Goal: Task Accomplishment & Management: Manage account settings

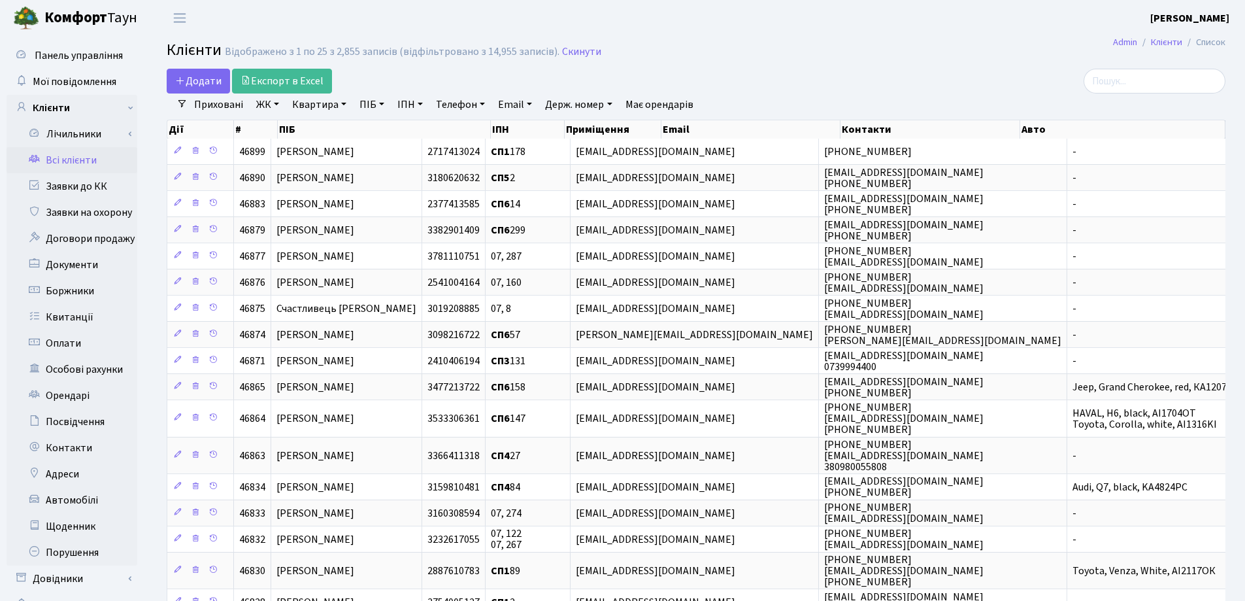
select select "25"
click at [1168, 74] on input "search" at bounding box center [1155, 81] width 142 height 25
click at [820, 46] on h2 "Клієнти Відображено з 1 по 25 з 2,855 записів (відфільтровано з 14,955 записів)…" at bounding box center [696, 52] width 1059 height 22
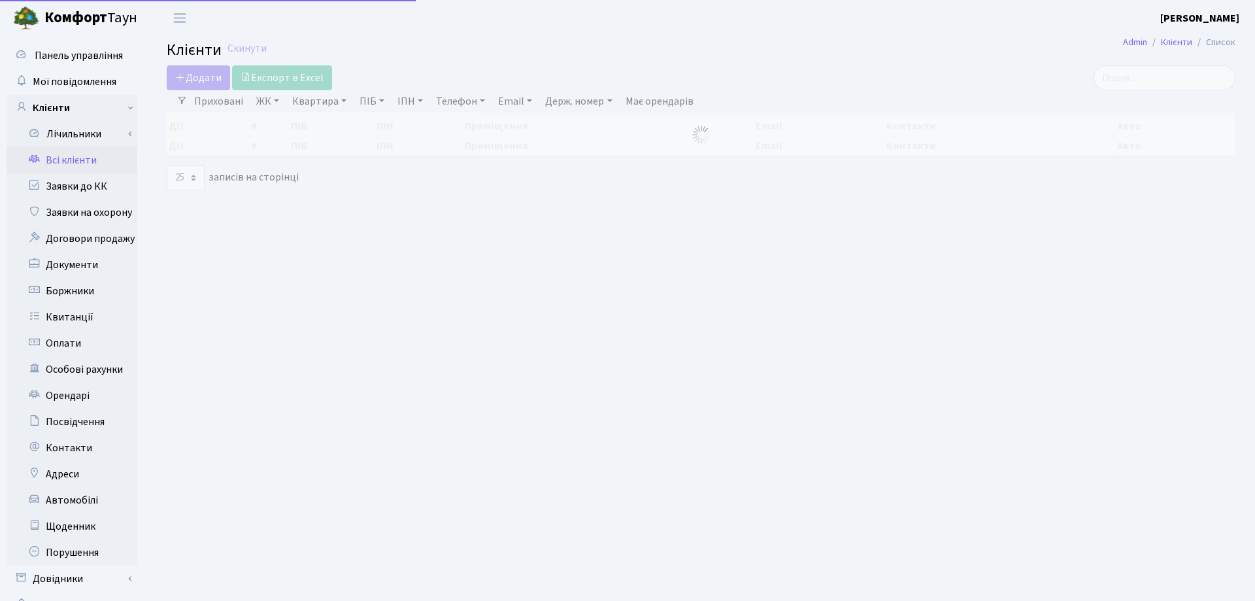
select select "25"
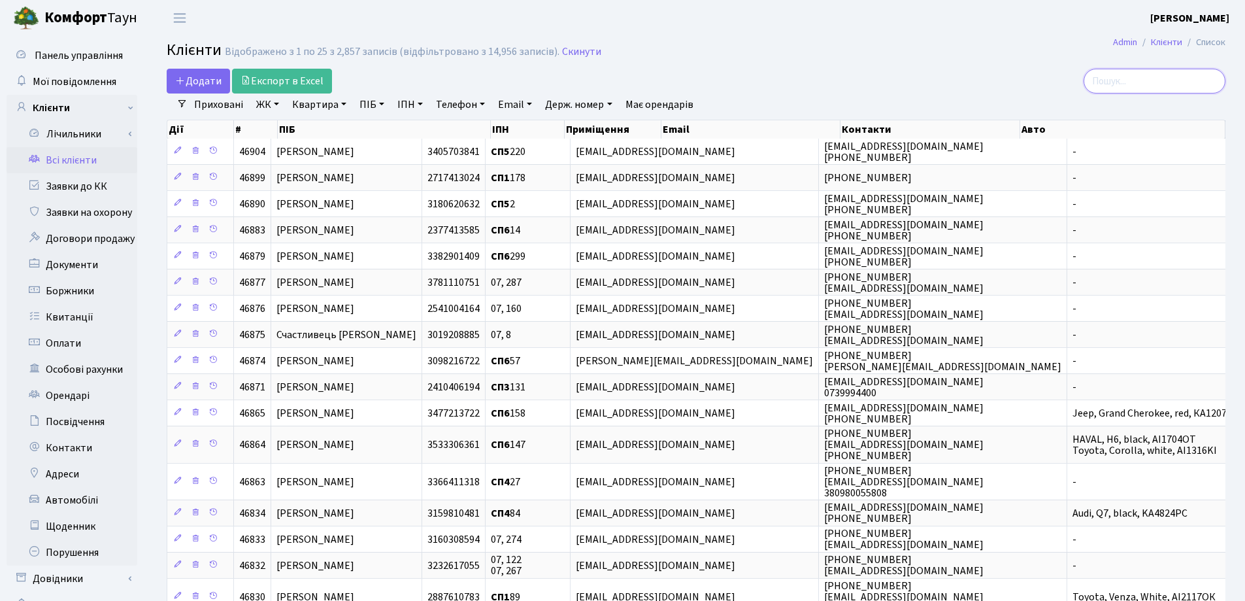
click at [1124, 77] on input "search" at bounding box center [1155, 81] width 142 height 25
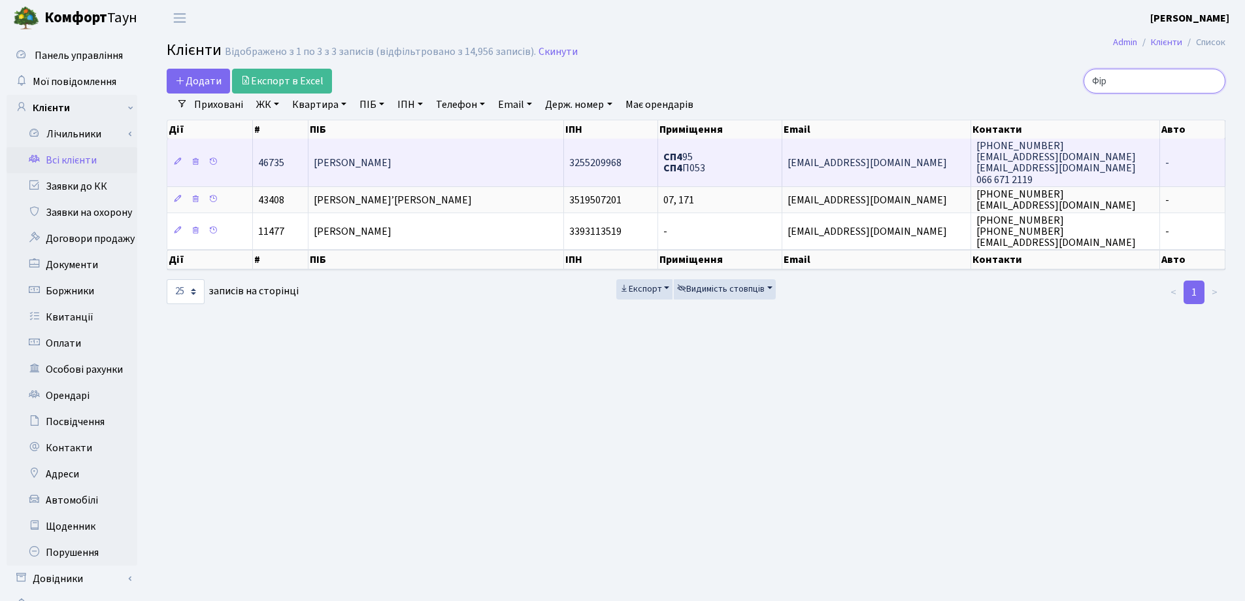
type input "Фір"
click at [391, 169] on span "[PERSON_NAME]" at bounding box center [353, 163] width 78 height 14
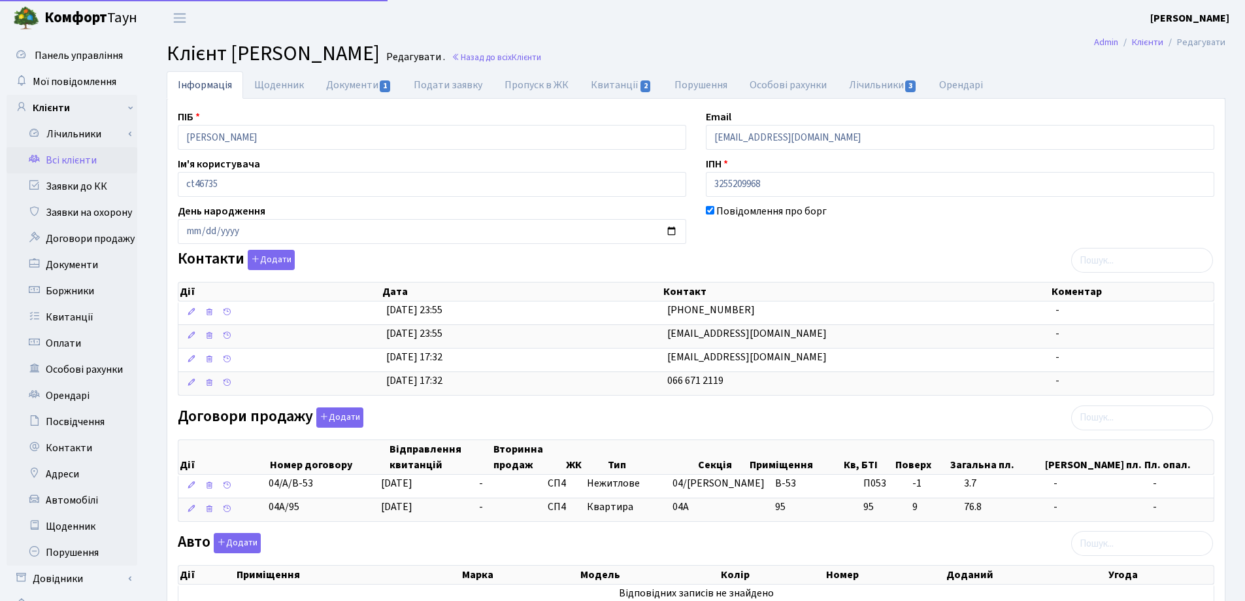
select select "25"
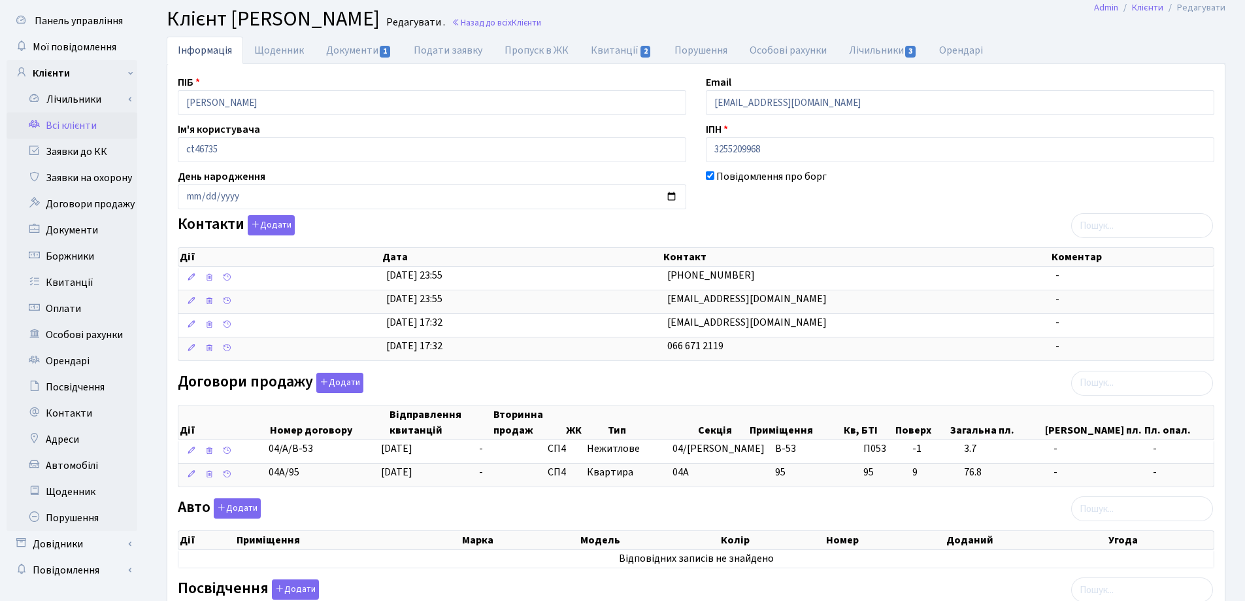
scroll to position [65, 0]
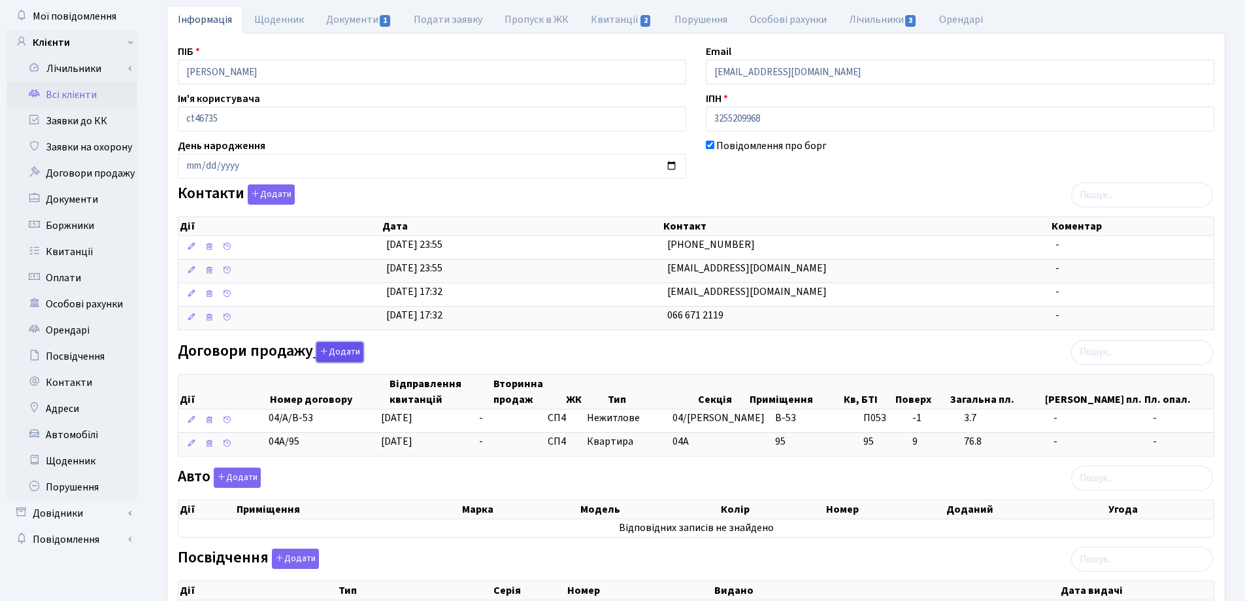
click at [346, 350] on button "Додати" at bounding box center [339, 352] width 47 height 20
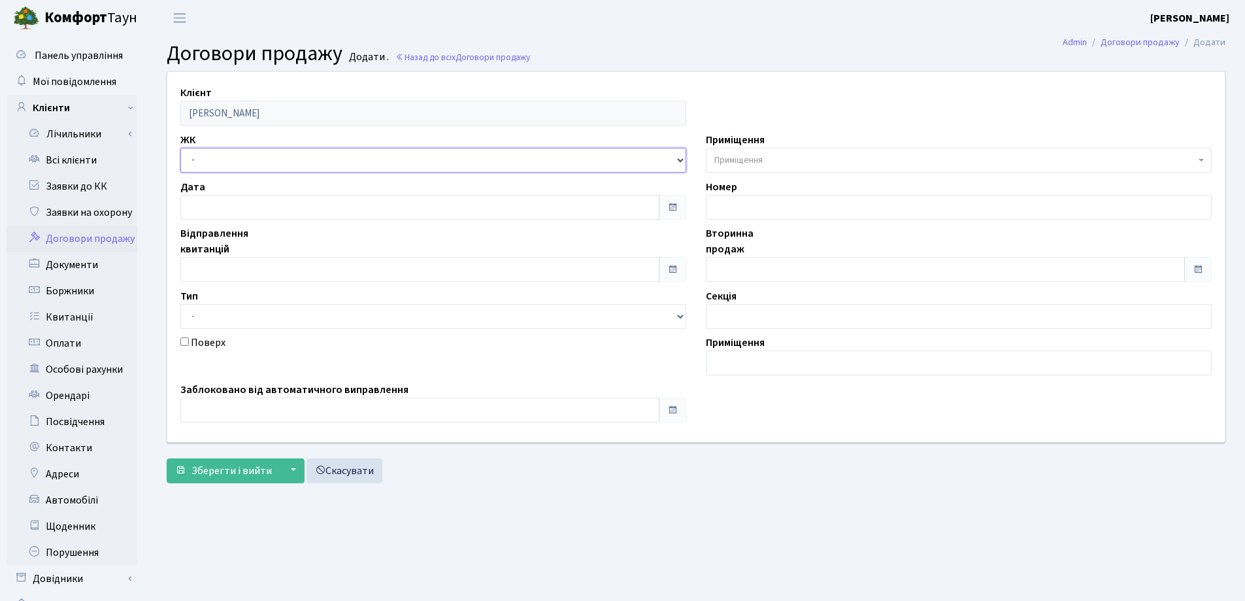
click at [226, 158] on select "- СП, Наддніпрянське шосе, 2а СП1, Столичне шосе, 1 СП2, Столичне шосе, 1А СП3,…" at bounding box center [433, 160] width 506 height 25
select select "325"
click at [180, 148] on select "- СП, Наддніпрянське шосе, 2а СП1, Столичне шосе, 1 СП2, Столичне шосе, 1А СП3,…" at bounding box center [433, 160] width 506 height 25
select select
click at [820, 160] on span "Приміщення" at bounding box center [954, 160] width 481 height 13
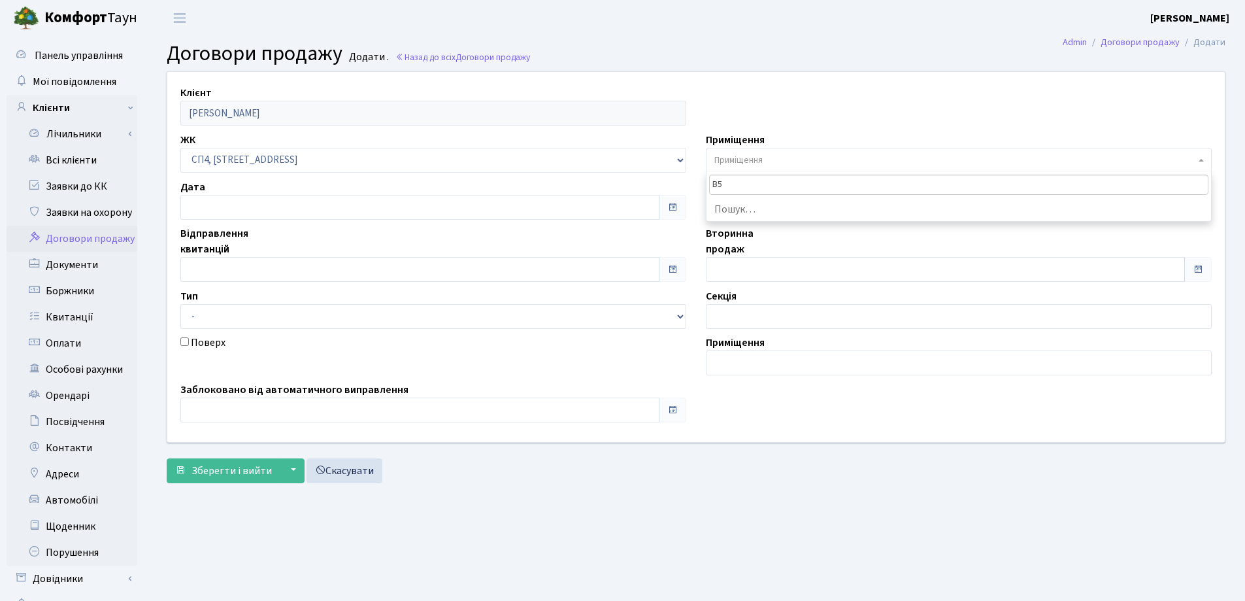
type input "В"
click at [719, 182] on input "П53" at bounding box center [958, 184] width 499 height 20
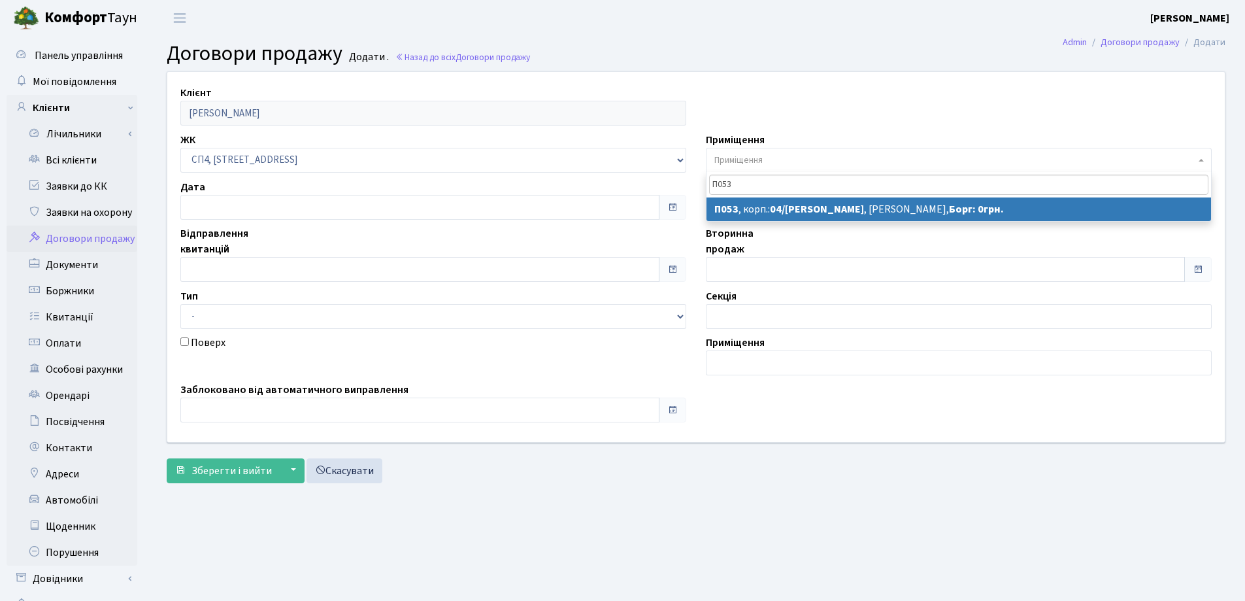
type input "П053"
select select "21383"
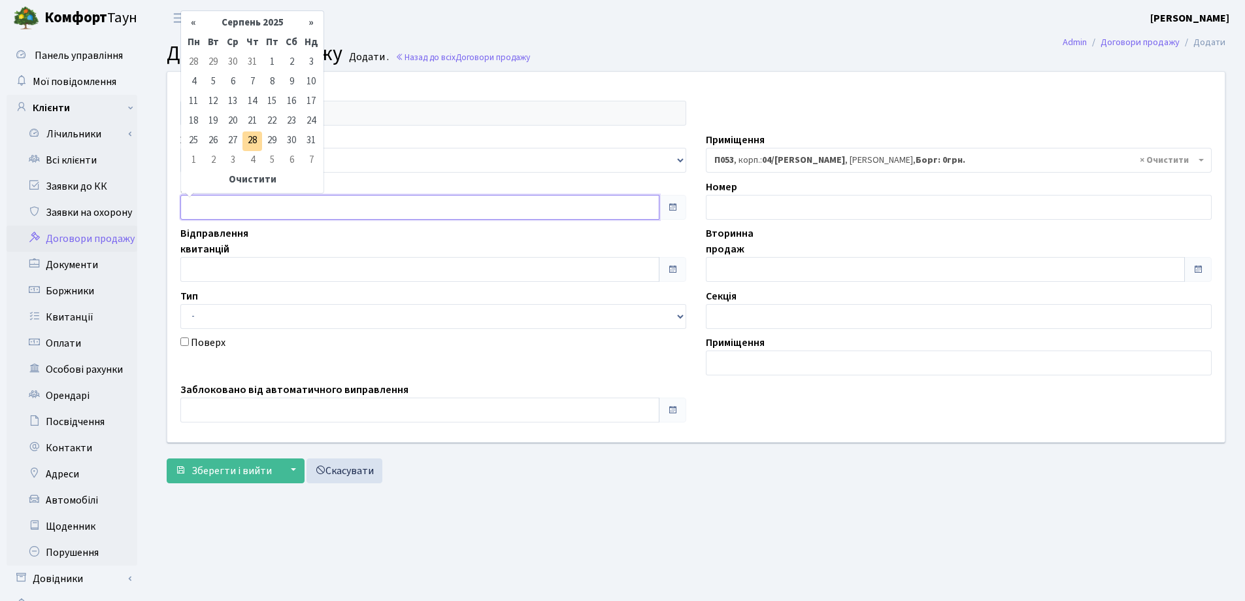
click at [319, 214] on input "text" at bounding box center [419, 207] width 479 height 25
type input "[DATE]"
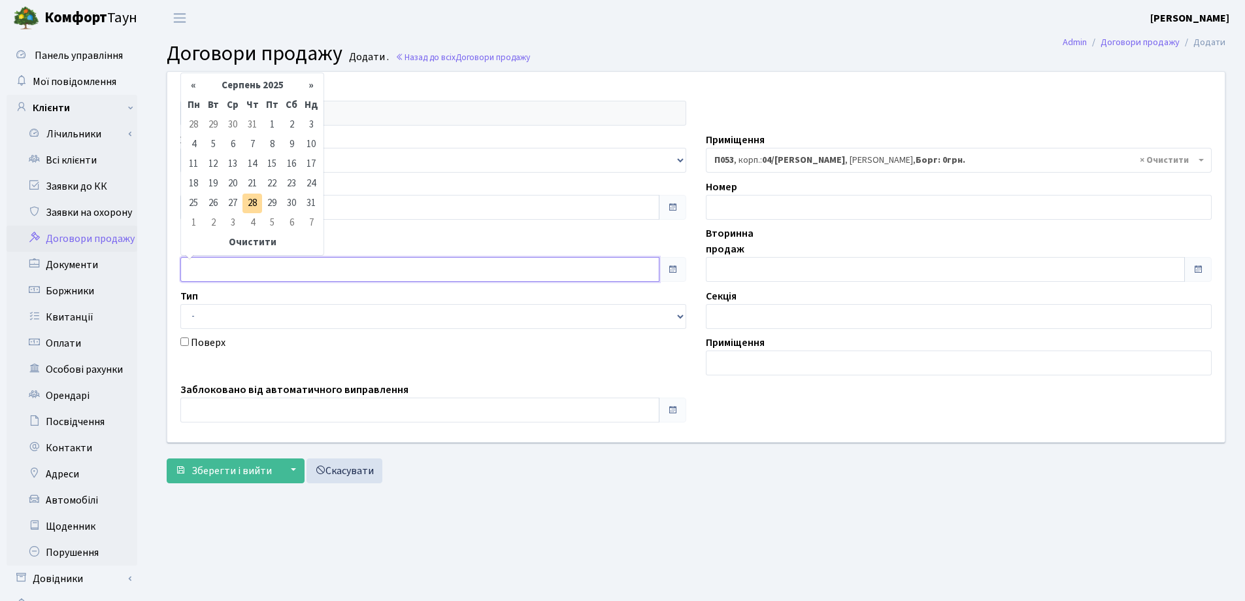
click at [288, 259] on input "text" at bounding box center [419, 269] width 479 height 25
type input "[DATE]"
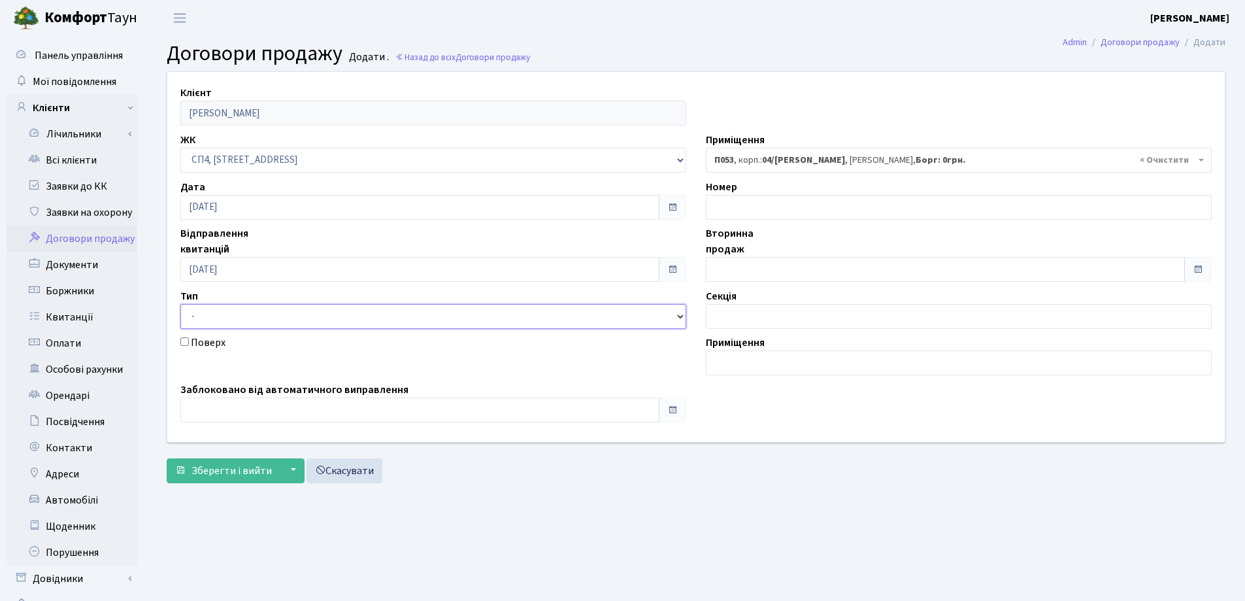
click at [270, 313] on select "- Квартира Комерція Нежитлове Паркінг" at bounding box center [433, 316] width 506 height 25
select select "287"
click at [180, 304] on select "- Квартира Комерція Нежитлове Паркінг" at bounding box center [433, 316] width 506 height 25
click at [261, 405] on input "text" at bounding box center [419, 409] width 479 height 25
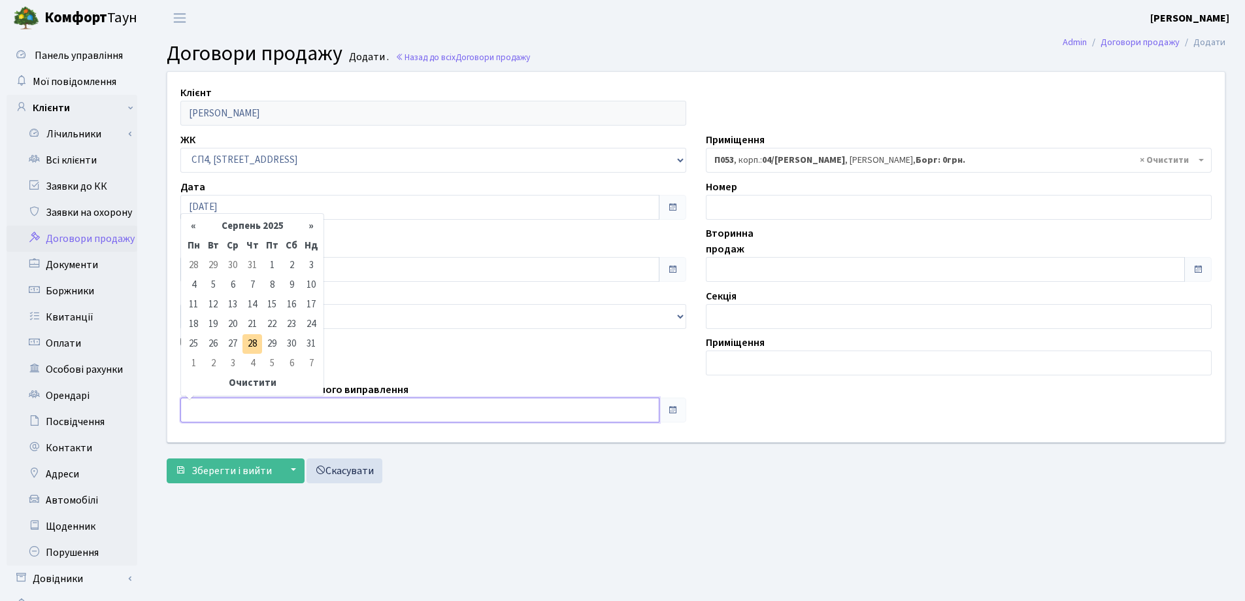
type input "[DATE]"
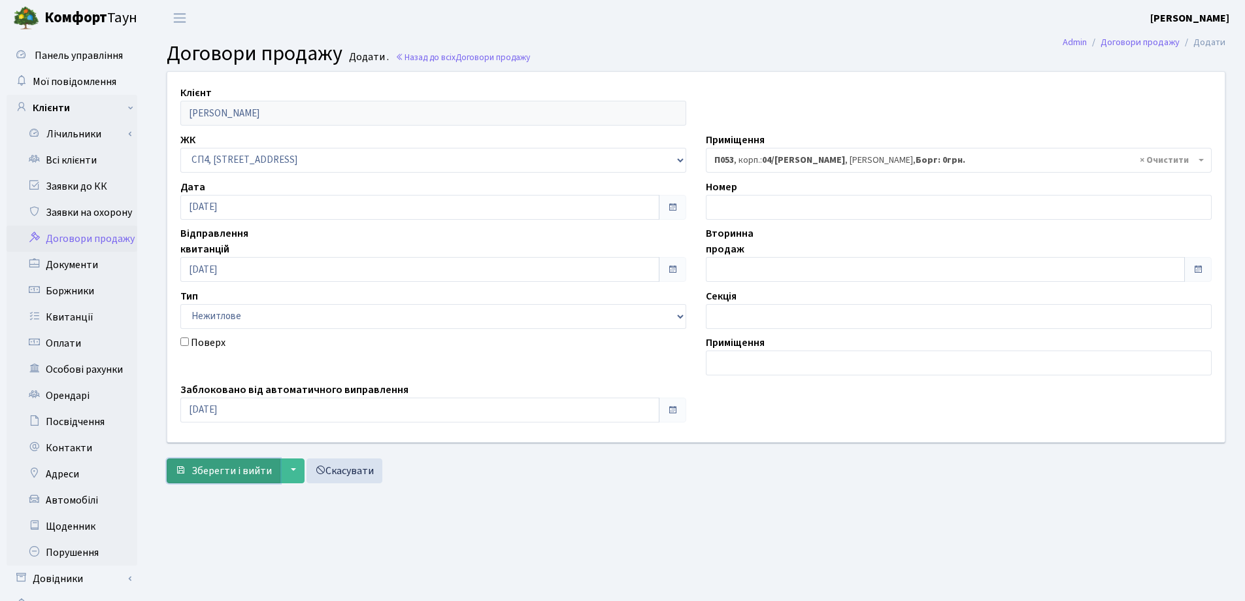
click at [207, 469] on span "Зберегти і вийти" at bounding box center [231, 470] width 80 height 14
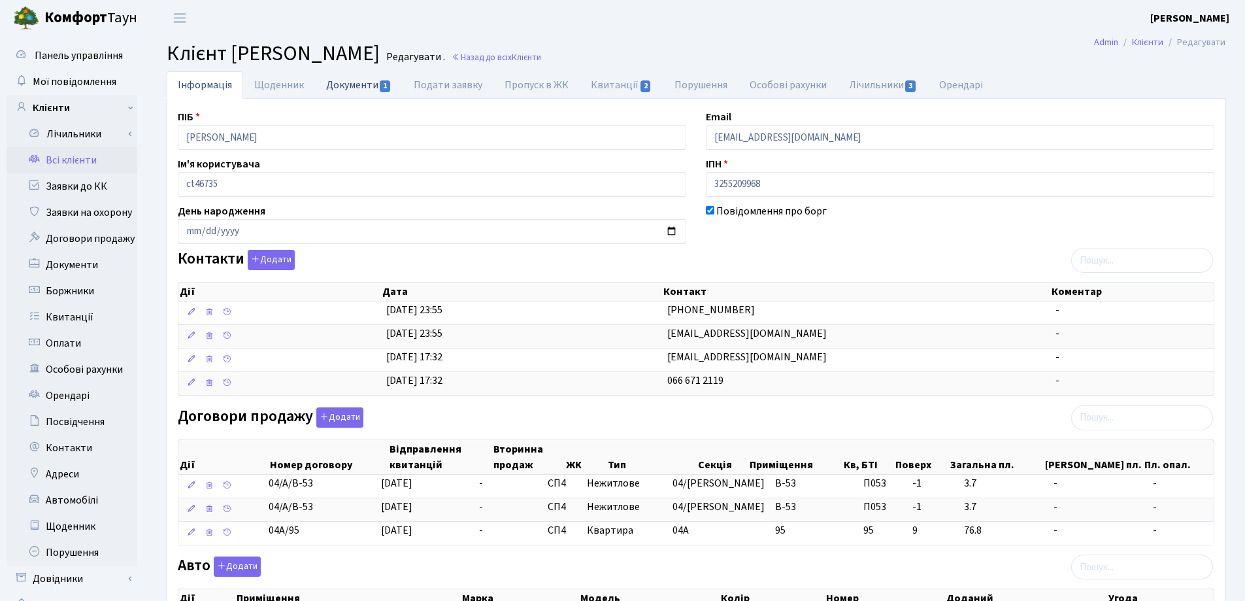
click at [340, 88] on link "Документи 1" at bounding box center [359, 84] width 88 height 27
select select "25"
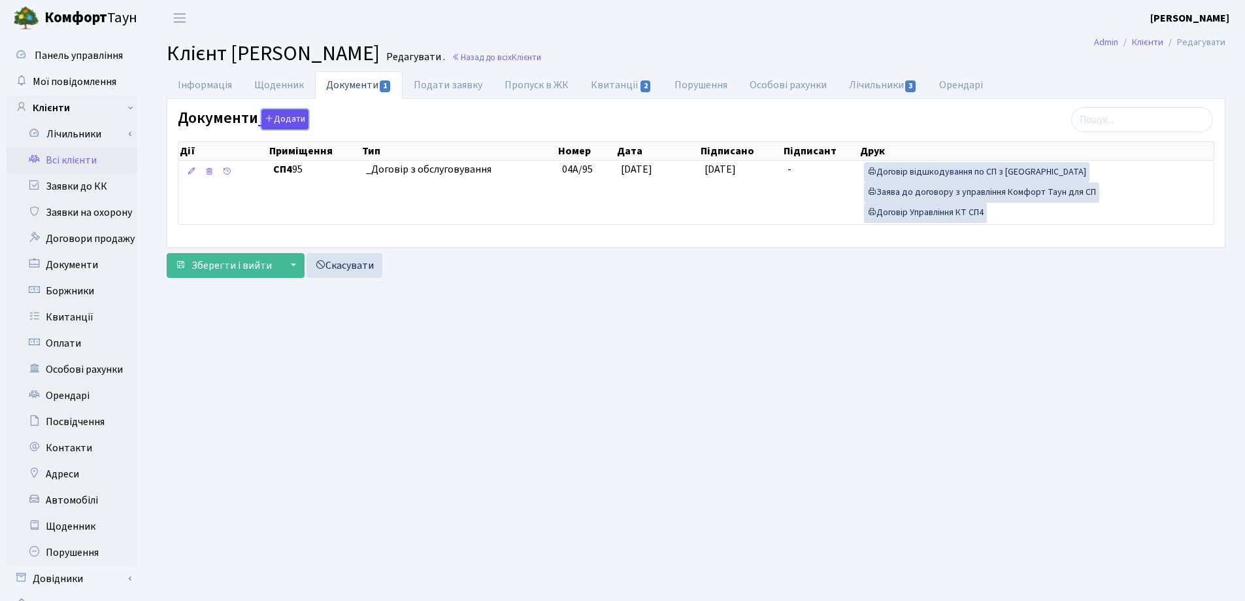
click at [282, 114] on button "Додати" at bounding box center [284, 119] width 47 height 20
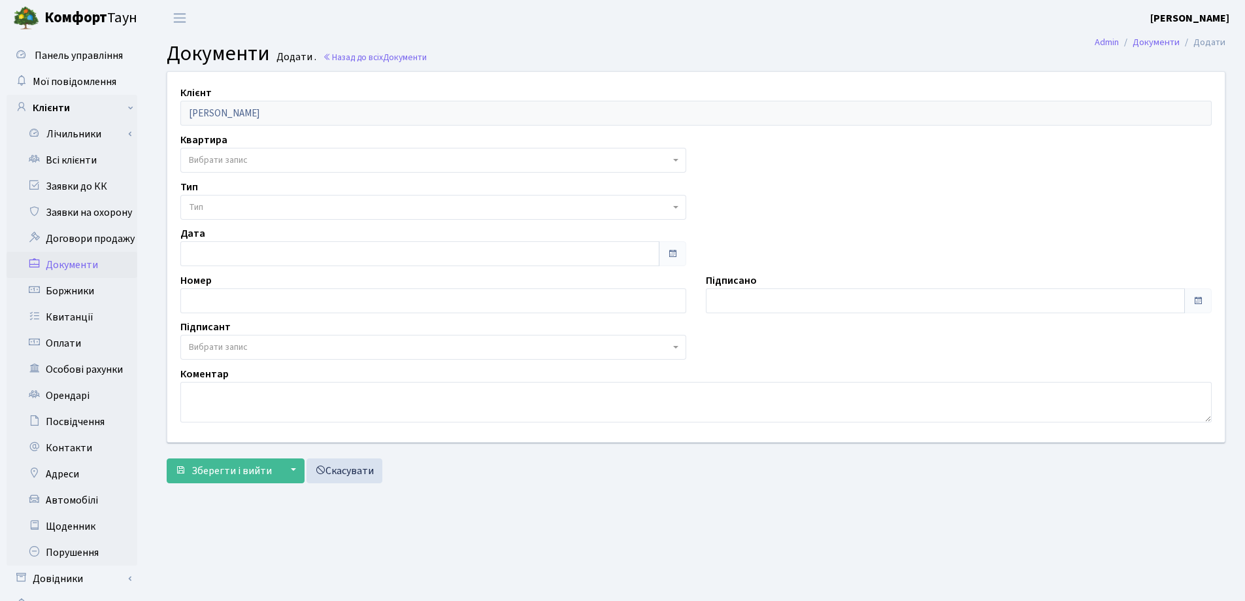
click at [278, 159] on span "Вибрати запис" at bounding box center [429, 160] width 481 height 13
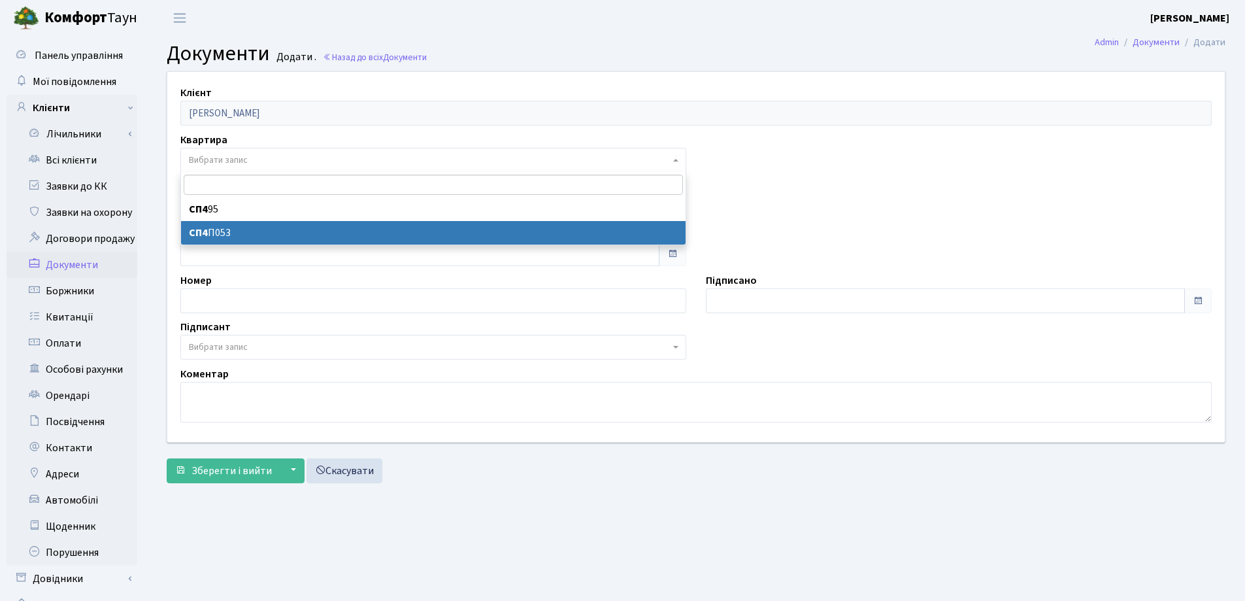
select select "178602"
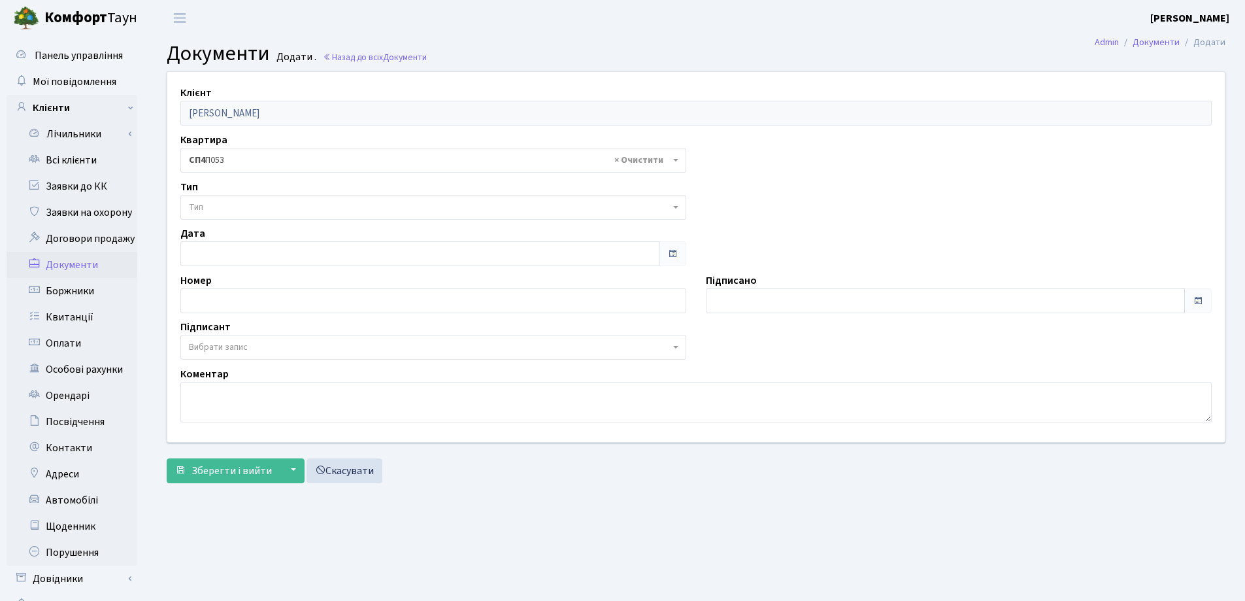
click at [269, 201] on span "Тип" at bounding box center [429, 207] width 481 height 13
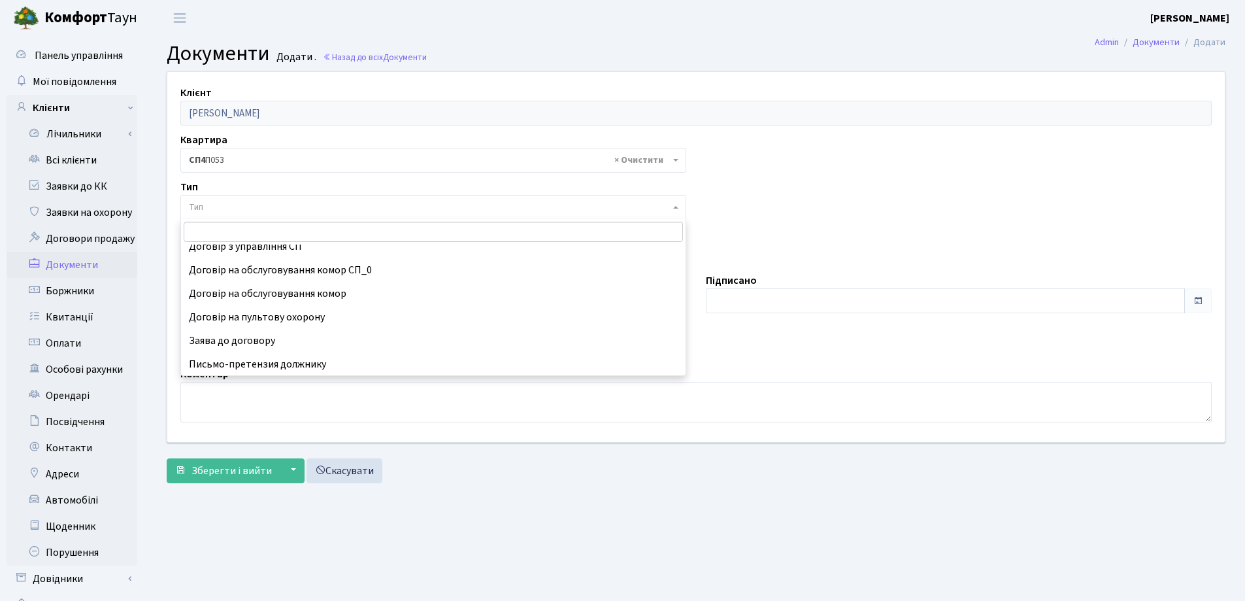
scroll to position [81, 0]
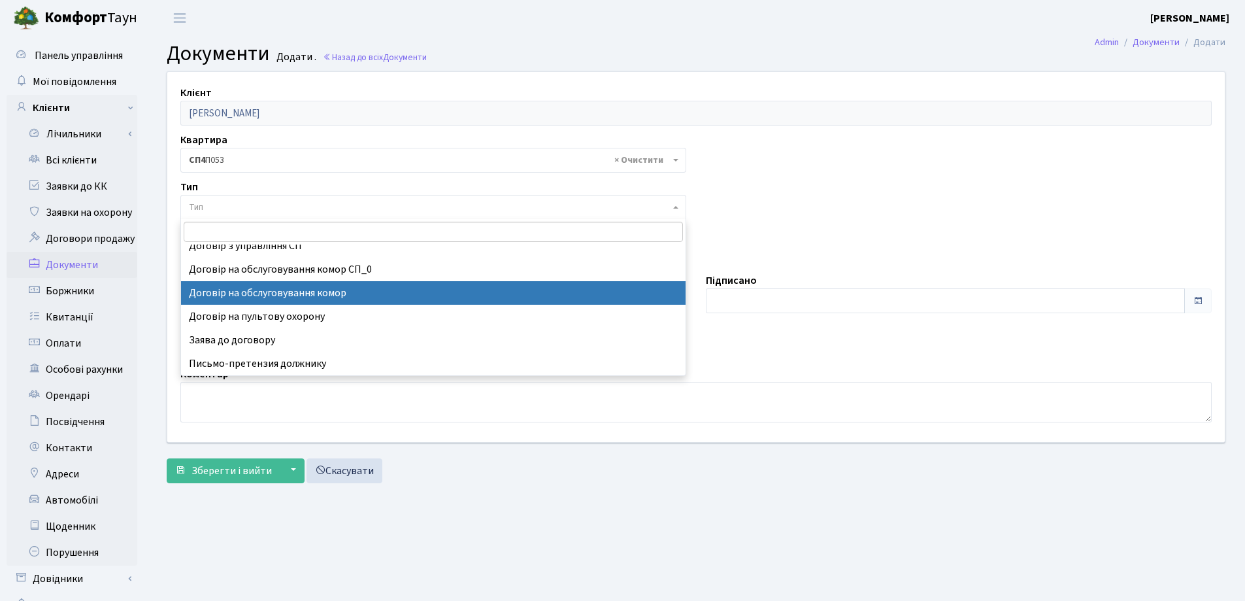
select select "309"
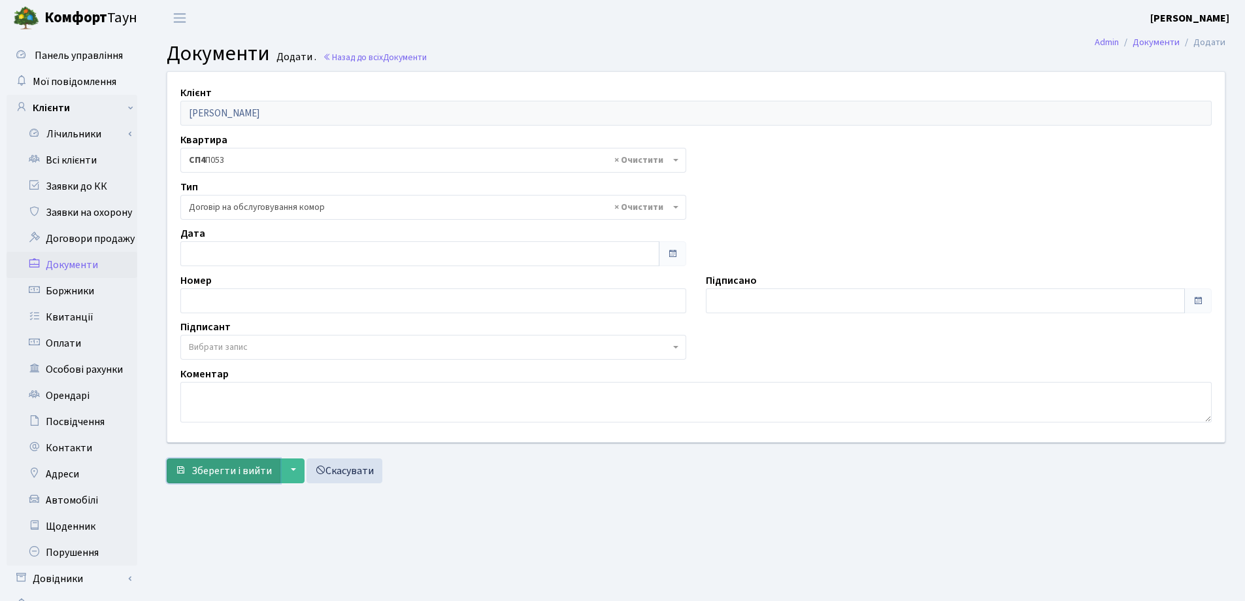
click at [220, 468] on span "Зберегти і вийти" at bounding box center [231, 470] width 80 height 14
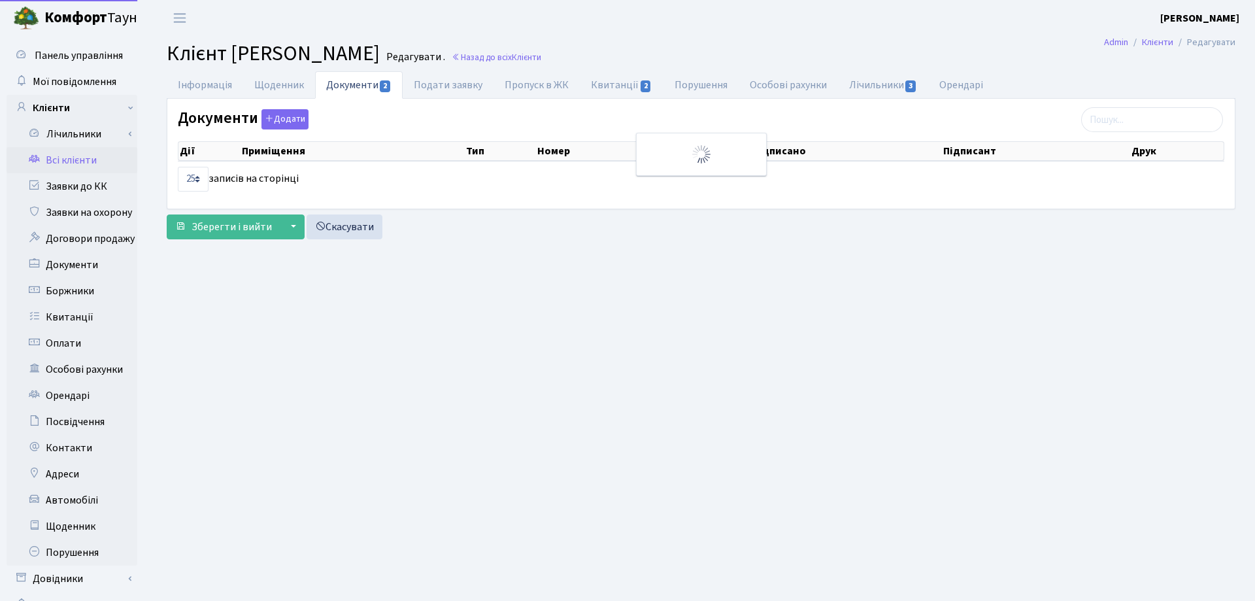
select select "25"
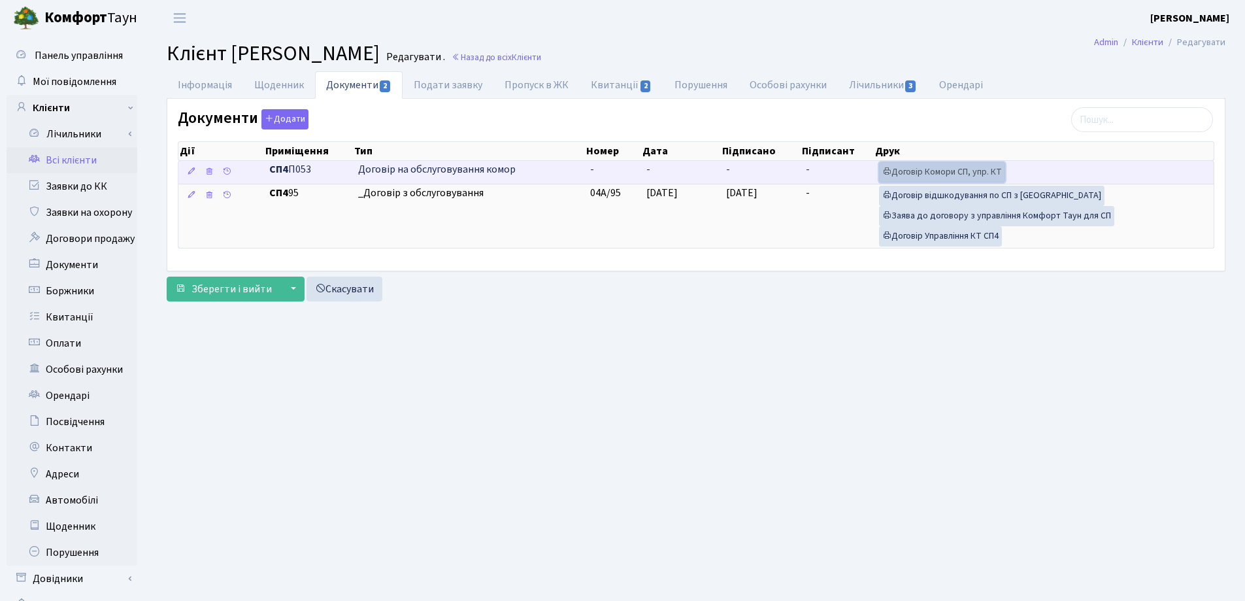
click at [929, 169] on link "Договір Комори СП, упр. КТ" at bounding box center [942, 172] width 126 height 20
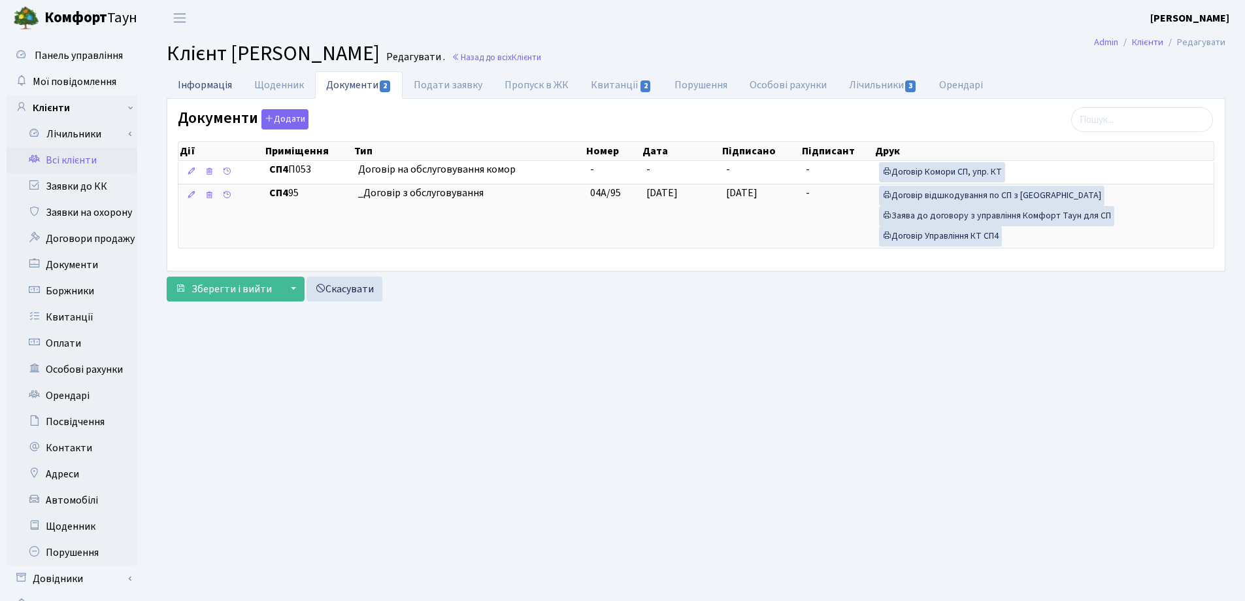
click at [219, 84] on link "Інформація" at bounding box center [205, 84] width 76 height 27
select select "25"
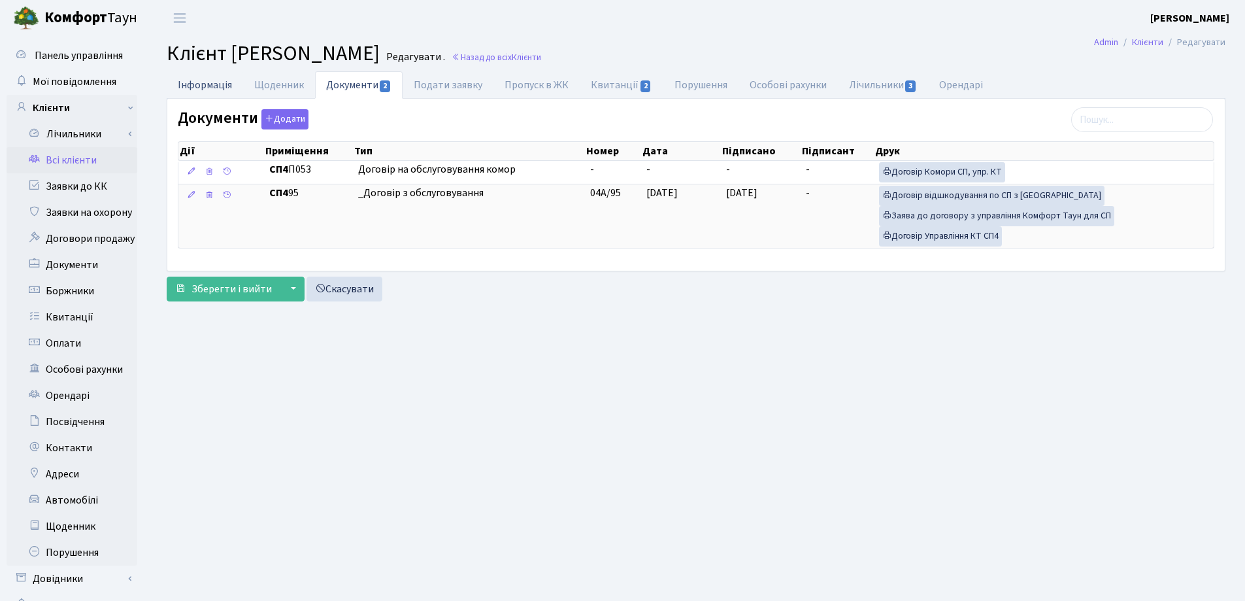
select select "25"
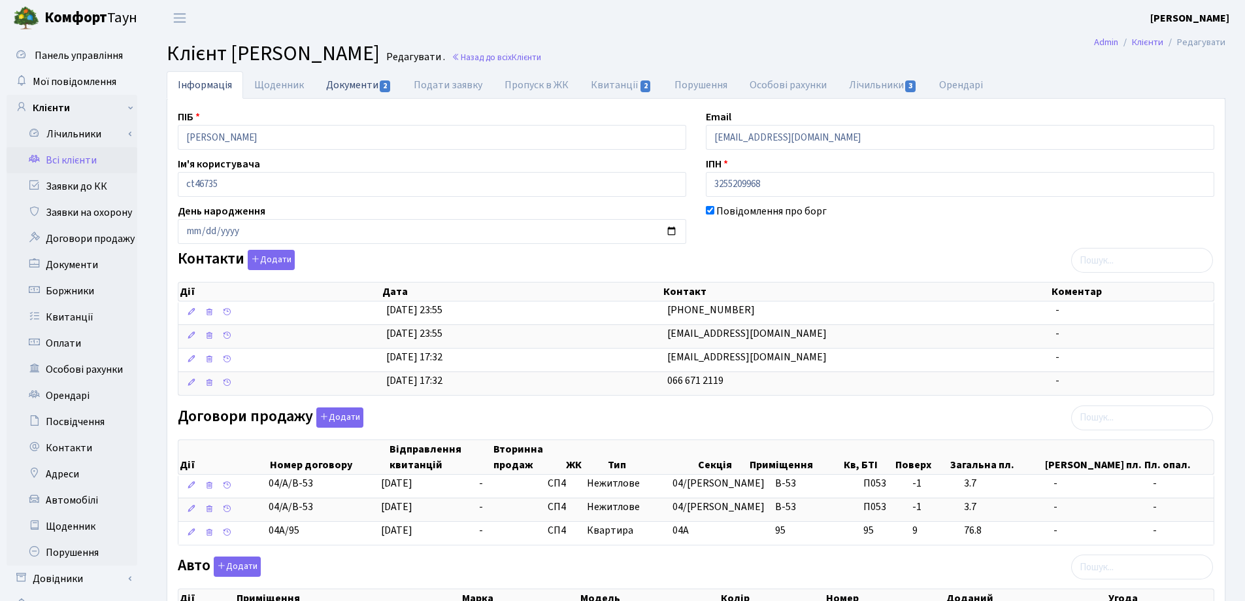
click at [327, 89] on link "Документи 2" at bounding box center [359, 84] width 88 height 27
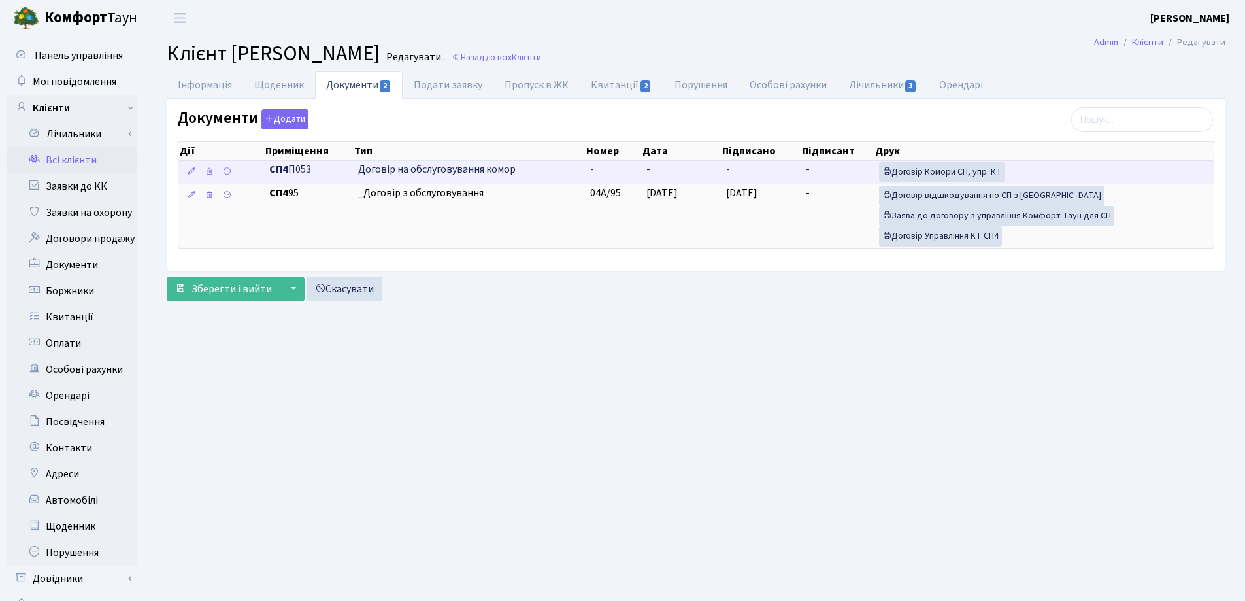
click at [654, 165] on td "-" at bounding box center [681, 172] width 80 height 23
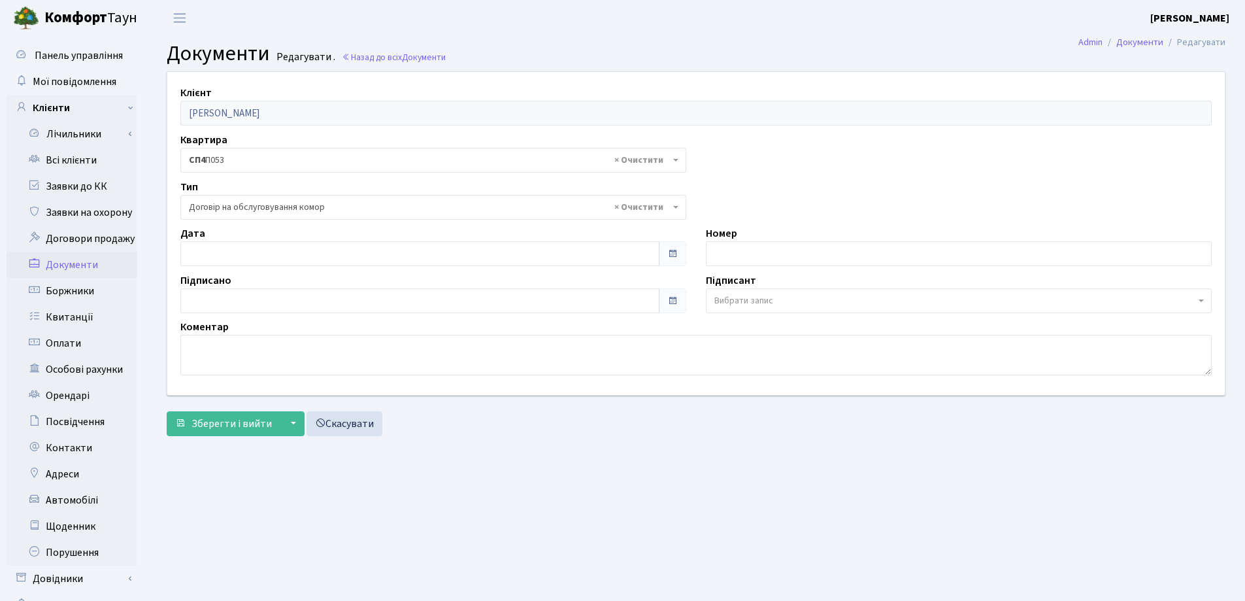
select select "309"
type input "[DATE]"
click at [286, 244] on input "[DATE]" at bounding box center [419, 253] width 479 height 25
click at [227, 418] on span "Зберегти і вийти" at bounding box center [231, 423] width 80 height 14
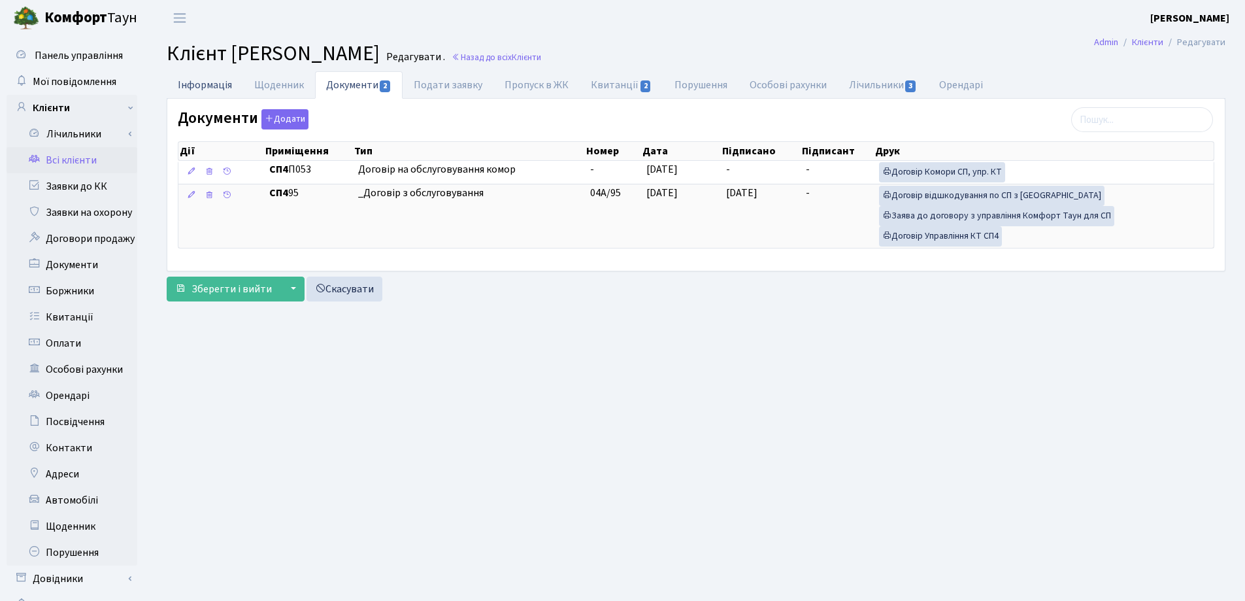
click at [178, 84] on link "Інформація" at bounding box center [205, 84] width 76 height 27
select select "25"
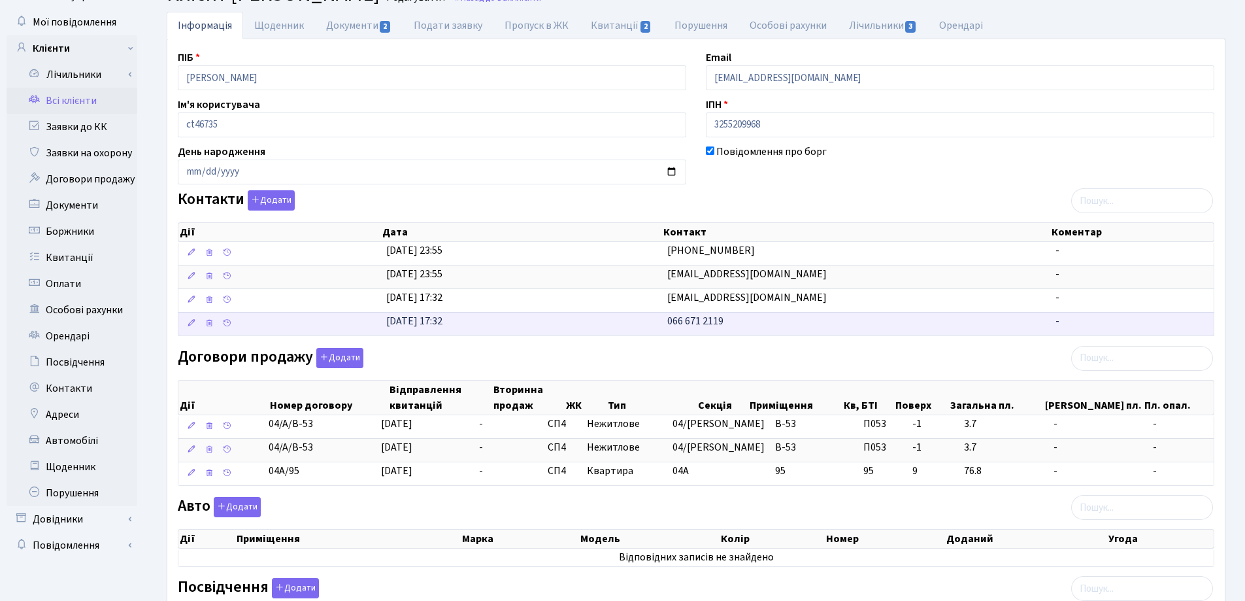
scroll to position [65, 0]
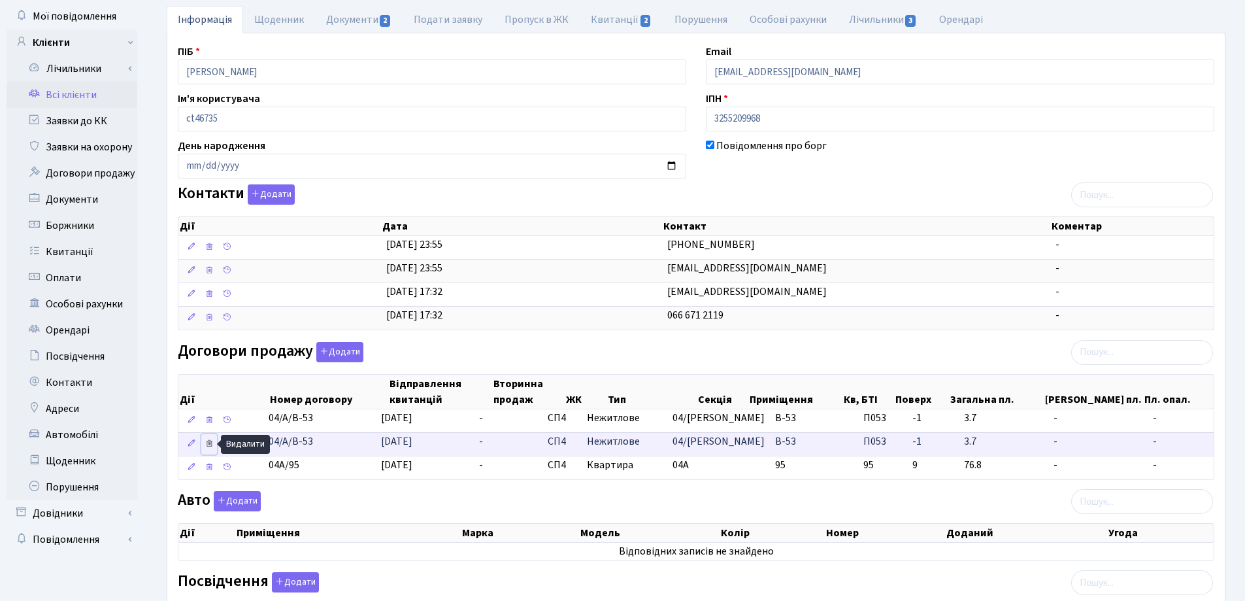
click at [208, 442] on icon at bounding box center [209, 443] width 9 height 9
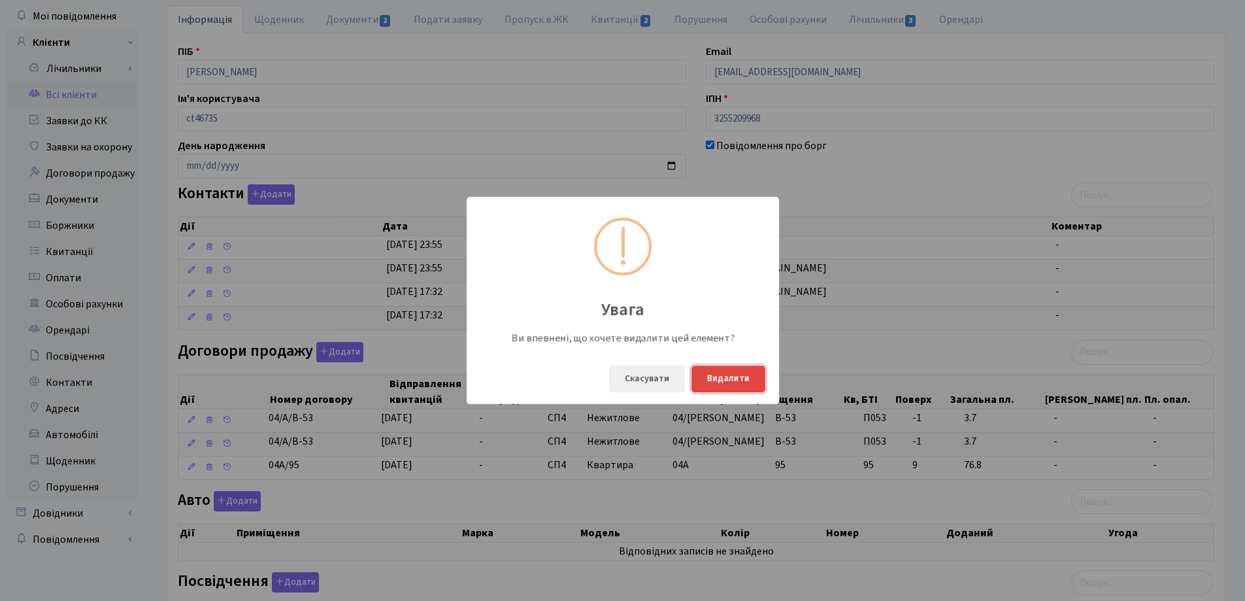
click at [742, 377] on button "Видалити" at bounding box center [728, 378] width 74 height 27
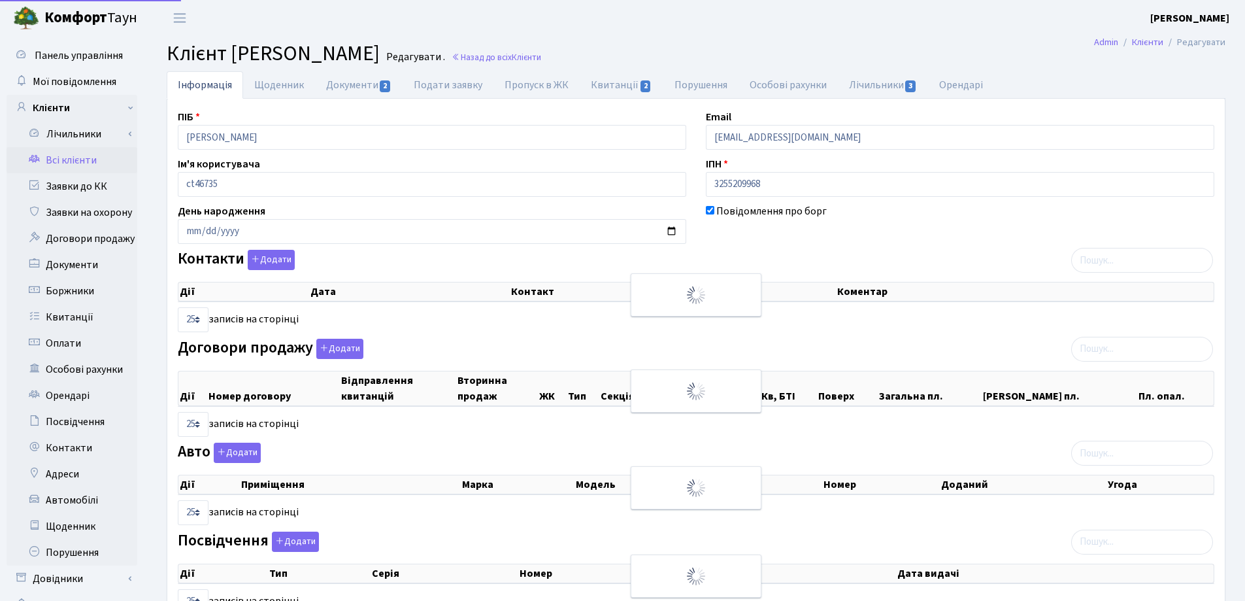
select select "25"
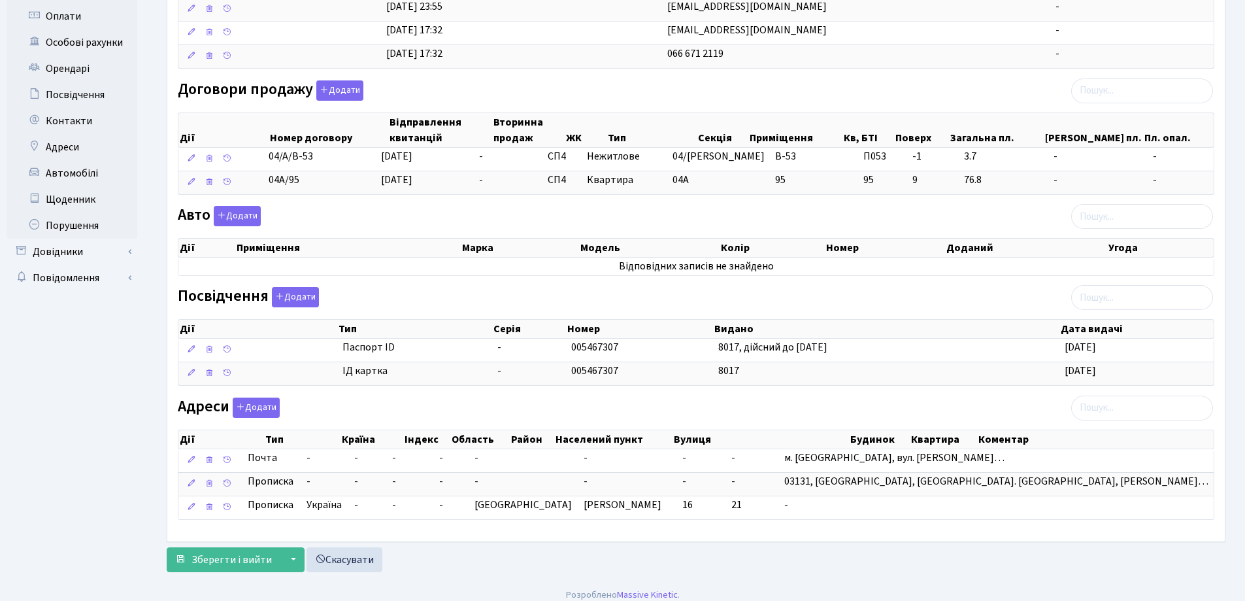
scroll to position [337, 0]
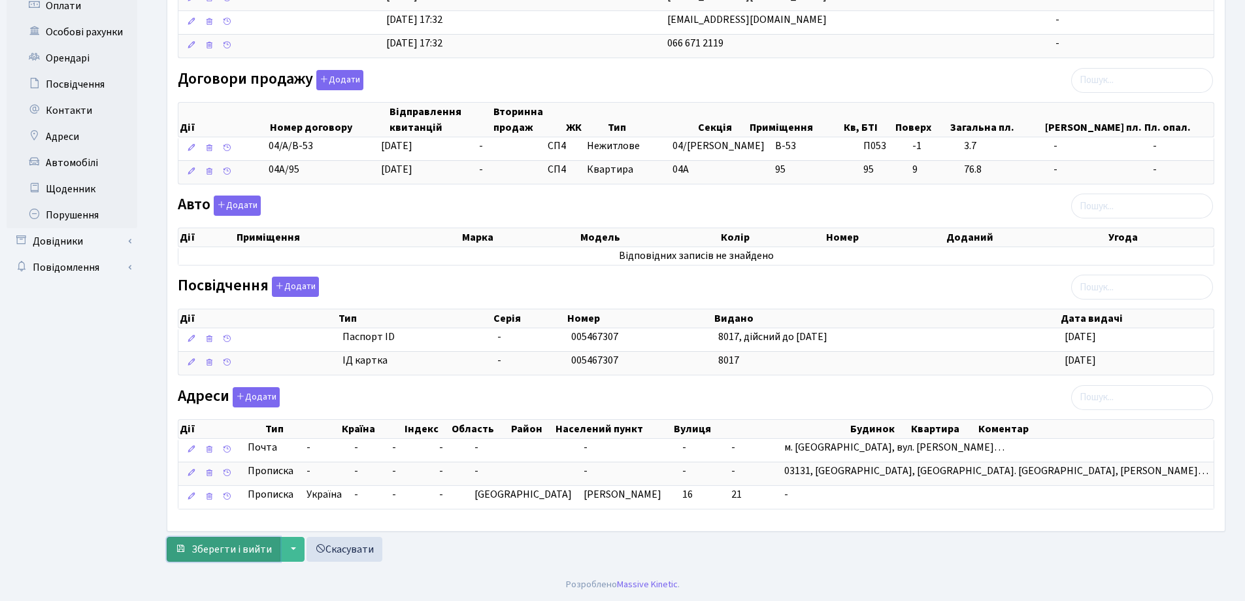
click at [227, 544] on span "Зберегти і вийти" at bounding box center [231, 549] width 80 height 14
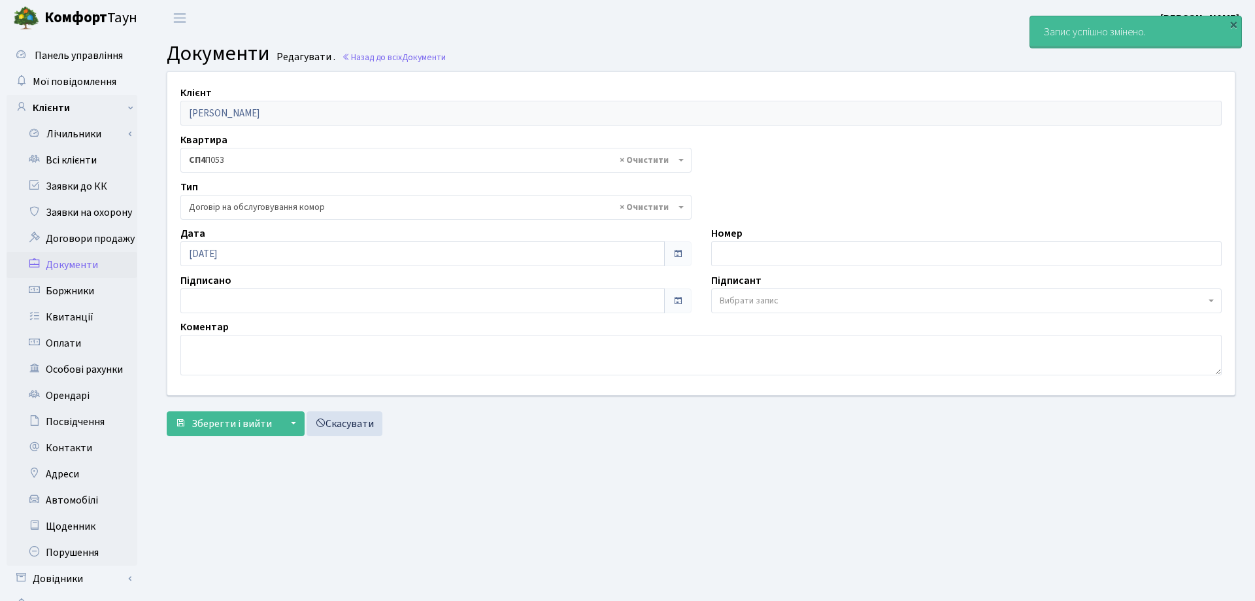
select select "309"
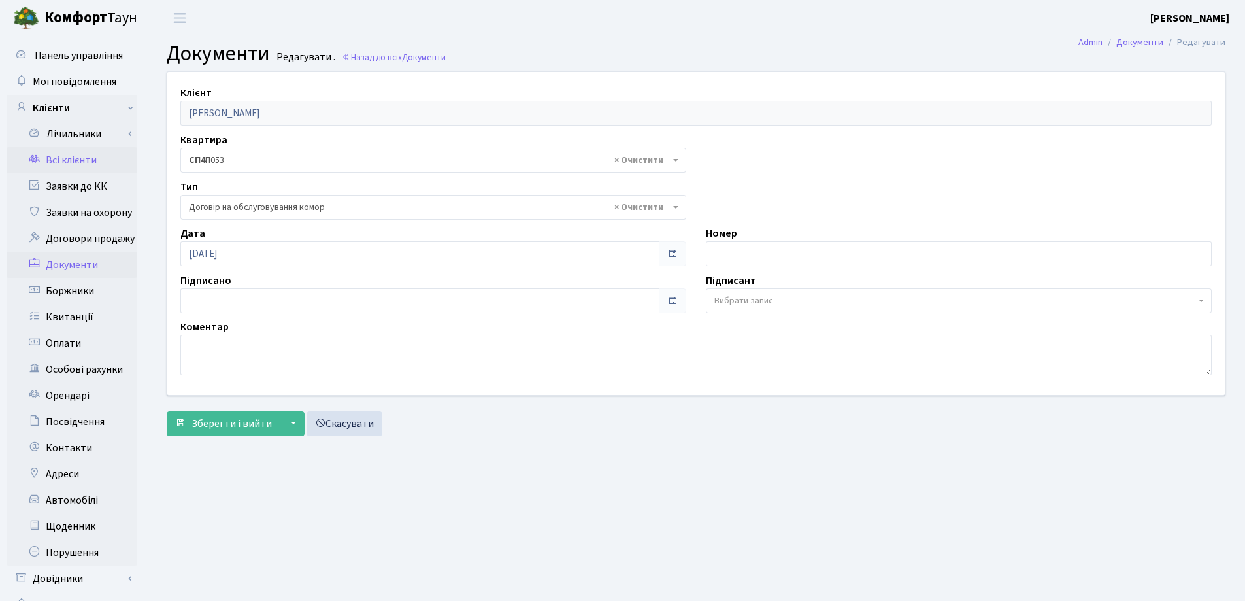
click at [65, 158] on link "Всі клієнти" at bounding box center [72, 160] width 131 height 26
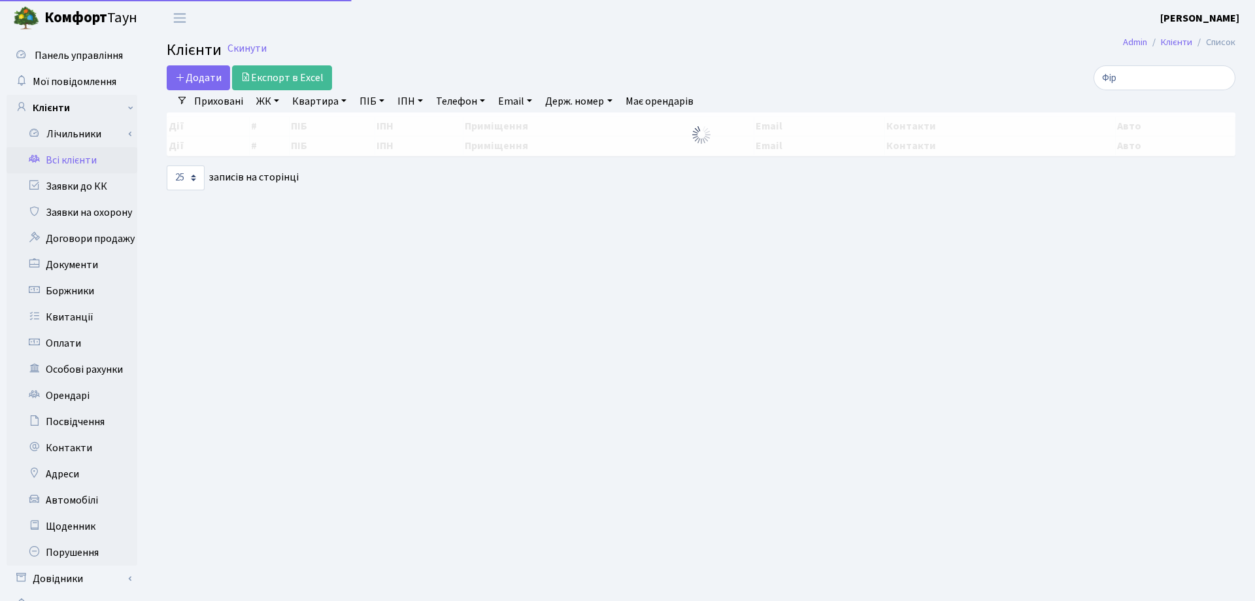
select select "25"
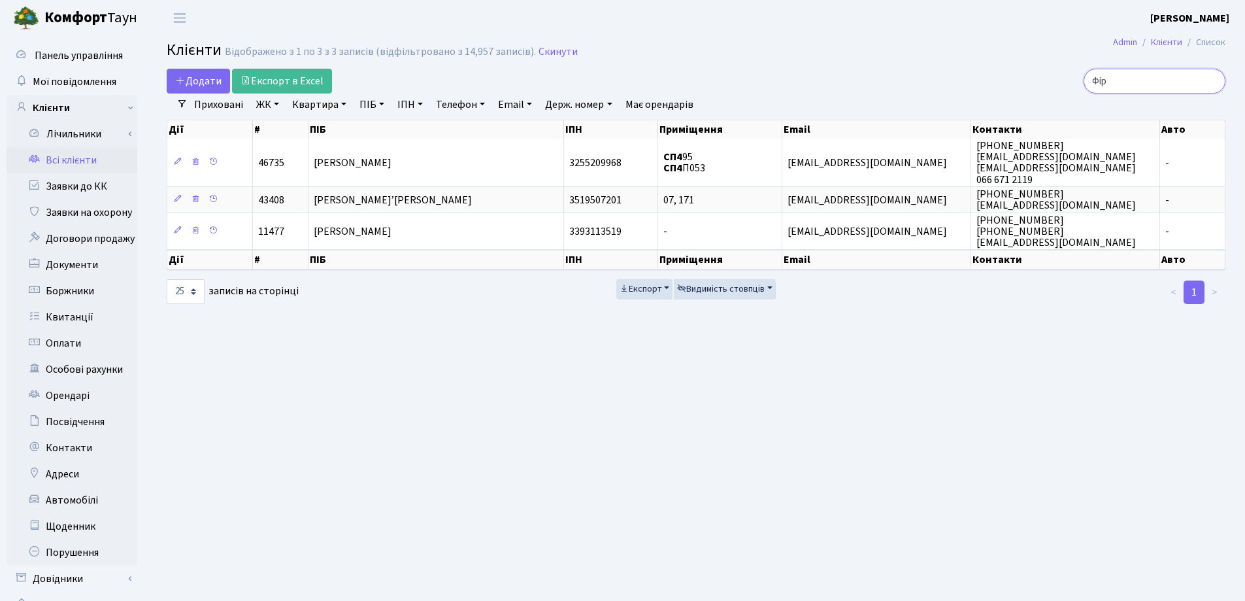
click at [1212, 83] on input "Фір" at bounding box center [1155, 81] width 142 height 25
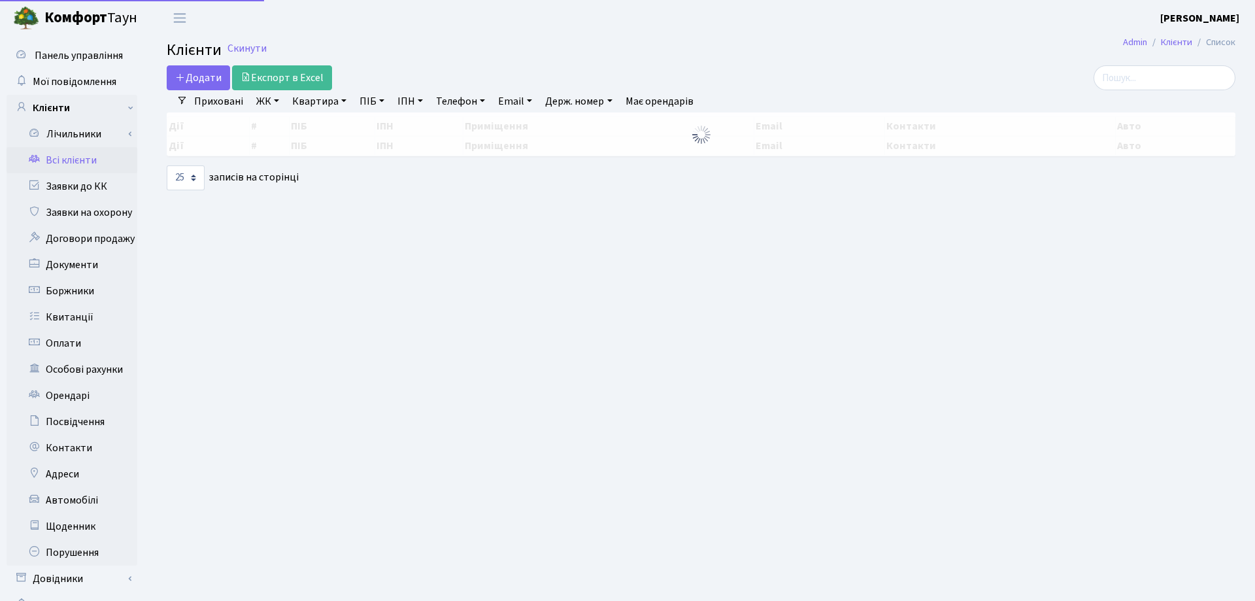
select select "25"
